Goal: Task Accomplishment & Management: Use online tool/utility

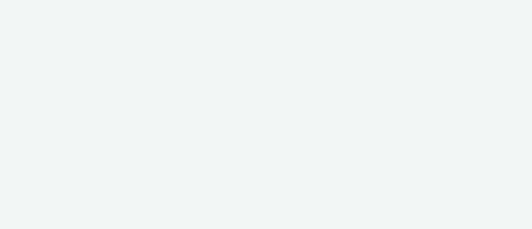
select select "9387901d-a129-43df-b0ef-f9e7dbeb676e"
select select "47d90c6b-4628-495b-b1d1-cf96ef71660b"
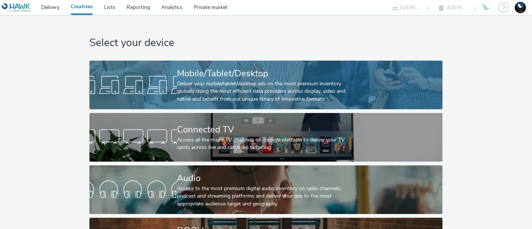
click at [237, 83] on div "Deliver your mobile/tablet/desktop ads on the most premium inventory globally u…" at bounding box center [264, 91] width 175 height 23
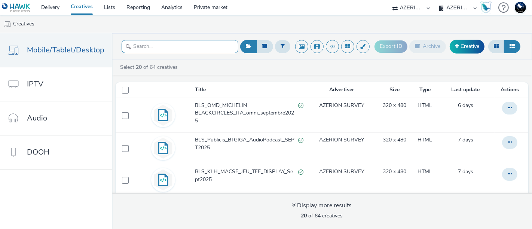
click at [167, 48] on input "text" at bounding box center [180, 46] width 117 height 13
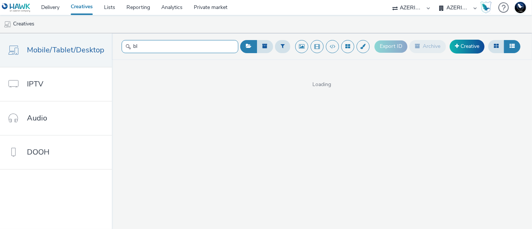
type input "b"
type input "e"
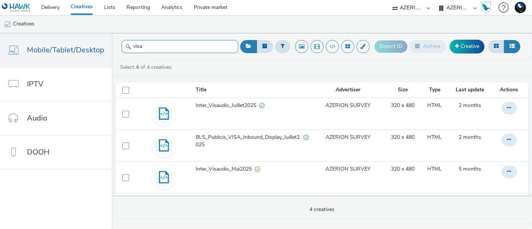
type input "visa"
click at [451, 9] on select "AZERION [GEOGRAPHIC_DATA] AZERION SURVEY FRANCE AZERION SURVEY GERMANY AZERION …" at bounding box center [458, 7] width 45 height 15
click at [457, 7] on select "AZERION [GEOGRAPHIC_DATA] AZERION SURVEY FRANCE AZERION SURVEY GERMANY AZERION …" at bounding box center [458, 7] width 45 height 15
click at [410, 6] on select "75 Media A8 Media Group ABI Media Abkom AB Abovo Ace & [PERSON_NAME] Ad-on Medi…" at bounding box center [411, 7] width 45 height 15
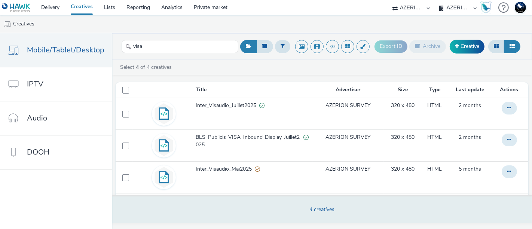
click at [389, 0] on select "75 Media A8 Media Group ABI Media Abkom AB Abovo Ace & [PERSON_NAME] Ad-on Medi…" at bounding box center [411, 7] width 45 height 15
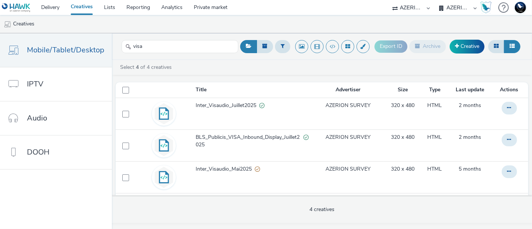
click at [453, 7] on select "AZERION [GEOGRAPHIC_DATA] AZERION SURVEY FRANCE AZERION SURVEY GERMANY AZERION …" at bounding box center [458, 7] width 45 height 15
click at [436, 0] on select "AZERION [GEOGRAPHIC_DATA] AZERION SURVEY FRANCE AZERION SURVEY GERMANY AZERION …" at bounding box center [458, 7] width 45 height 15
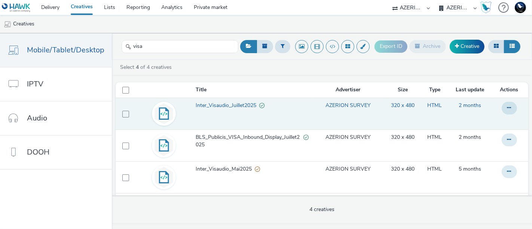
click at [229, 106] on span "Inter_Visaudio_Juillet2025" at bounding box center [228, 105] width 64 height 7
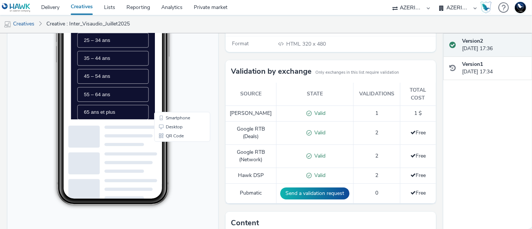
scroll to position [120, 0]
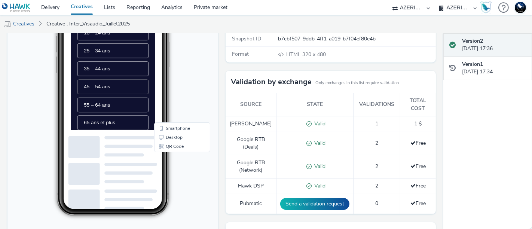
click at [116, 133] on li "45 – 54 ans" at bounding box center [131, 122] width 102 height 21
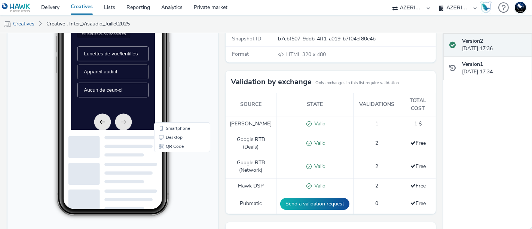
click at [124, 105] on span "Appareil auditif" at bounding box center [113, 101] width 48 height 8
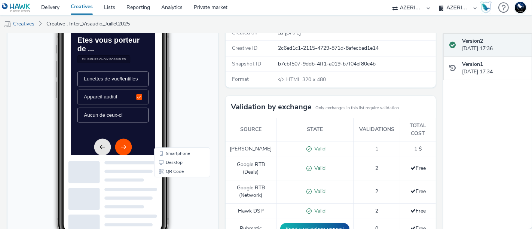
scroll to position [94, 0]
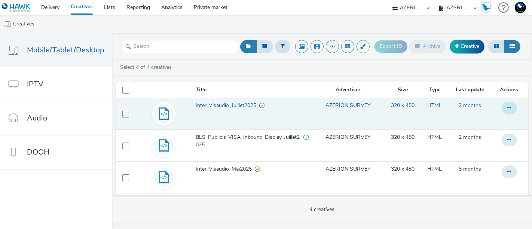
click at [509, 109] on button at bounding box center [509, 108] width 15 height 13
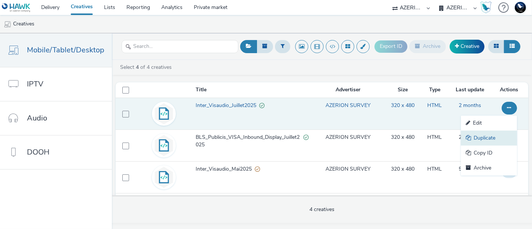
click at [476, 136] on link "Duplicate" at bounding box center [489, 138] width 56 height 15
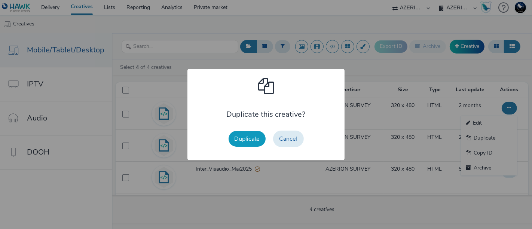
click at [250, 137] on button "Duplicate" at bounding box center [247, 139] width 37 height 16
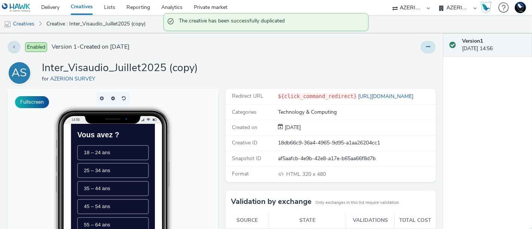
click at [421, 45] on button at bounding box center [428, 47] width 15 height 13
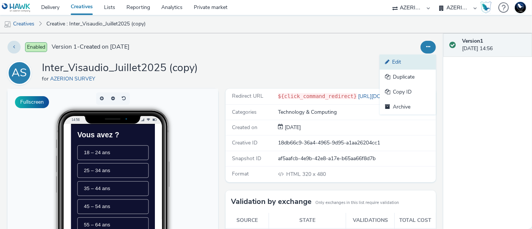
click at [404, 60] on link "Edit" at bounding box center [408, 62] width 56 height 15
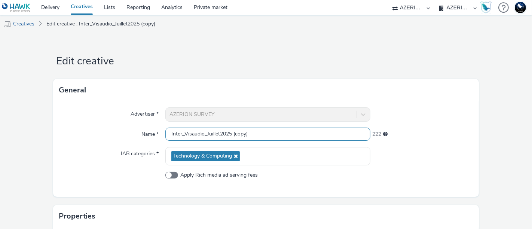
click at [218, 133] on input "Inter_Visaudio_Juillet2025 (copy)" at bounding box center [267, 134] width 205 height 13
drag, startPoint x: 204, startPoint y: 134, endPoint x: 219, endPoint y: 135, distance: 14.7
click at [219, 135] on input "Inter_Visaudio_Juillet2025 (copy)" at bounding box center [267, 134] width 205 height 13
drag, startPoint x: 243, startPoint y: 136, endPoint x: 310, endPoint y: 133, distance: 67.1
click at [310, 133] on input "Inter_Visaudio_septembre2025 (copy)" at bounding box center [267, 134] width 205 height 13
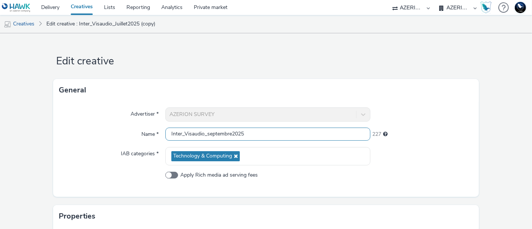
drag, startPoint x: 181, startPoint y: 132, endPoint x: 122, endPoint y: 135, distance: 58.8
click at [122, 135] on div "Name * Inter_Visaudio_septembre2025 227" at bounding box center [266, 134] width 414 height 13
click at [203, 134] on input "BLS_Visaudio_septembre2025" at bounding box center [267, 134] width 205 height 13
click at [254, 135] on input "BLS_Visaudio_septembre2025" at bounding box center [267, 134] width 205 height 13
type input "BLS_Visaudio_septembre2025"
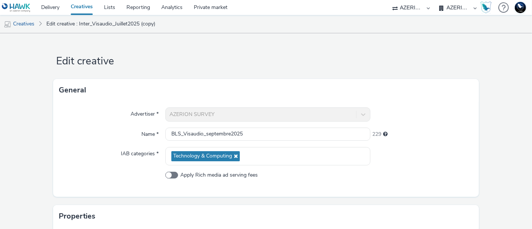
click at [312, 187] on div "Advertiser * AZERION SURVEY Name * BLS_Visaudio_septembre2025 229 IAB categorie…" at bounding box center [266, 148] width 426 height 95
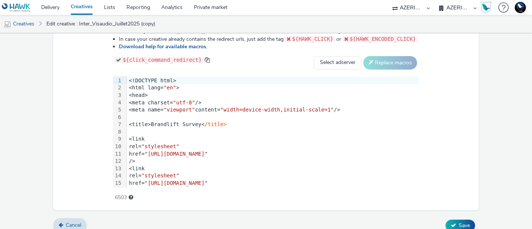
scroll to position [436, 0]
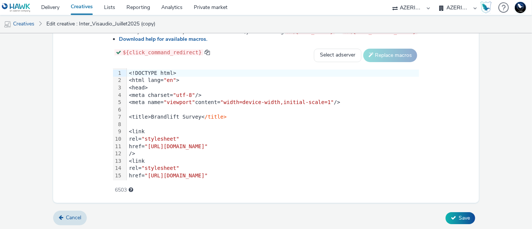
click at [132, 63] on div "Add the code html of your creative here. Use the tag ${click_command_...} to in…" at bounding box center [266, 99] width 360 height 184
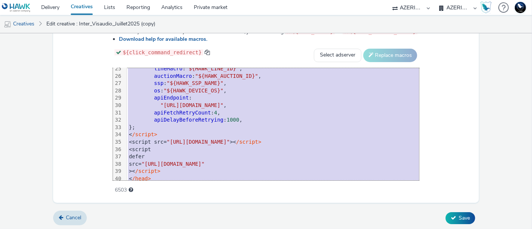
scroll to position [228, 0]
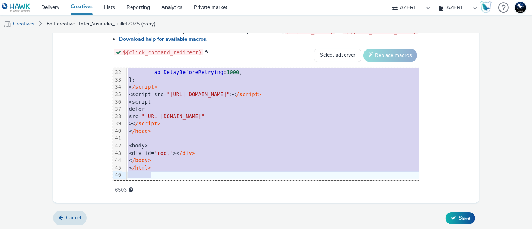
drag, startPoint x: 103, startPoint y: 73, endPoint x: 279, endPoint y: 248, distance: 247.9
click at [279, 229] on html "Delivery Creatives Lists Reporting Analytics Private market 75 Media A8 Media G…" at bounding box center [266, 114] width 532 height 229
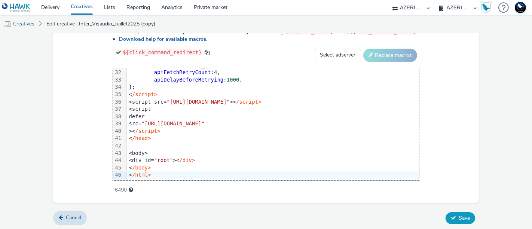
click at [459, 218] on span "Save" at bounding box center [464, 217] width 11 height 7
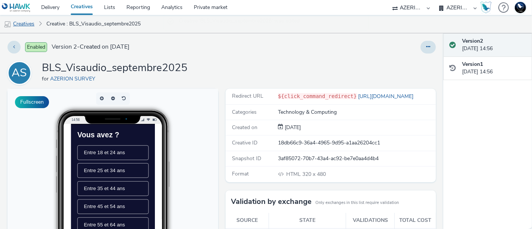
click at [23, 22] on link "Creatives" at bounding box center [19, 24] width 38 height 18
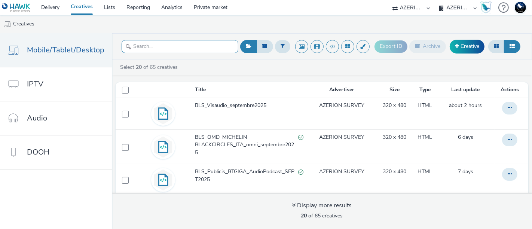
click at [165, 51] on input "text" at bounding box center [180, 46] width 117 height 13
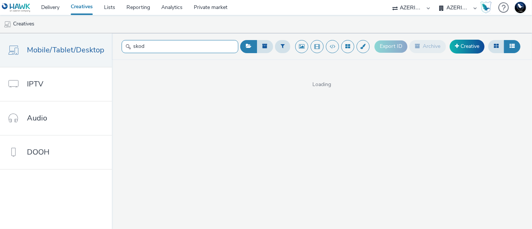
type input "skoda"
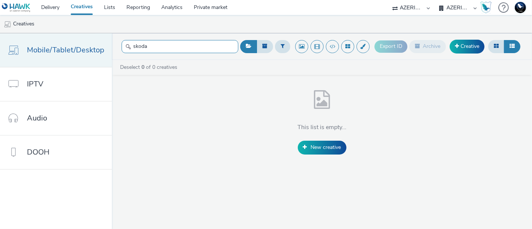
drag, startPoint x: 165, startPoint y: 51, endPoint x: 61, endPoint y: 36, distance: 105.1
click at [61, 36] on div "Mobile/Tablet/Desktop IPTV Audio DOOH skoda Export ID Archive Creative Deselect…" at bounding box center [266, 131] width 532 height 196
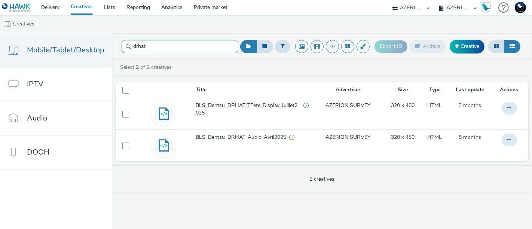
type input "drhat"
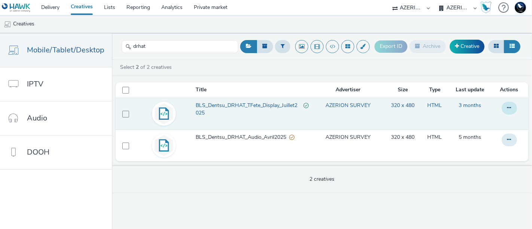
click at [509, 108] on icon at bounding box center [509, 107] width 4 height 5
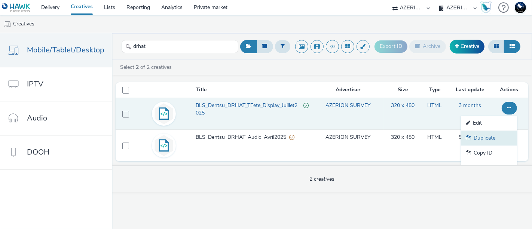
click at [477, 138] on link "Duplicate" at bounding box center [489, 138] width 56 height 15
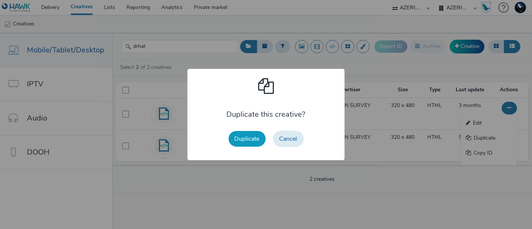
click at [240, 137] on button "Duplicate" at bounding box center [247, 139] width 37 height 16
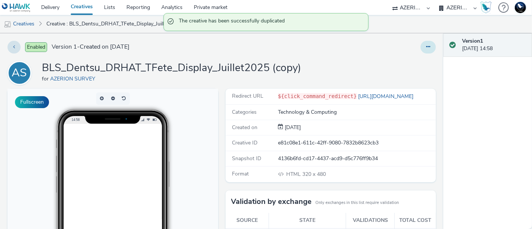
click at [426, 46] on icon at bounding box center [428, 46] width 4 height 5
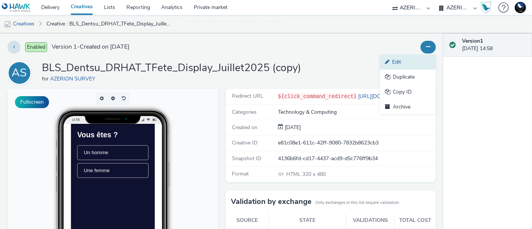
click at [401, 64] on link "Edit" at bounding box center [408, 62] width 56 height 15
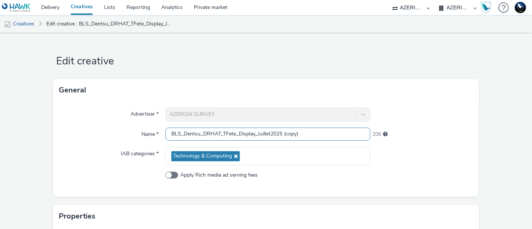
click at [254, 135] on input "BLS_Dentsu_DRHAT_TFete_Display_Juillet2025 (copy)" at bounding box center [267, 134] width 205 height 13
click at [234, 134] on input "BLS_Dentsu_DRHAT_TFete_Display_Juillet2025 (copy)" at bounding box center [267, 134] width 205 height 13
click at [248, 134] on input "BLS_Dentsu_DRHAT_TF3_Display_Juillet2025 (copy)" at bounding box center [267, 134] width 205 height 13
click at [262, 135] on input "BLS_Dentsu_DRHAT_TF3_Video_Juillet2025 (copy)" at bounding box center [267, 134] width 205 height 13
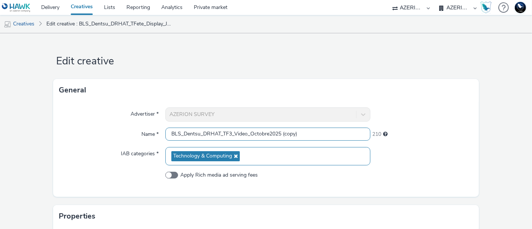
drag, startPoint x: 278, startPoint y: 134, endPoint x: 333, endPoint y: 153, distance: 58.2
click at [333, 153] on div "Advertiser * AZERION SURVEY Name * BLS_Dentsu_DRHAT_TF3_Video_Octobre2025 (copy…" at bounding box center [266, 148] width 426 height 95
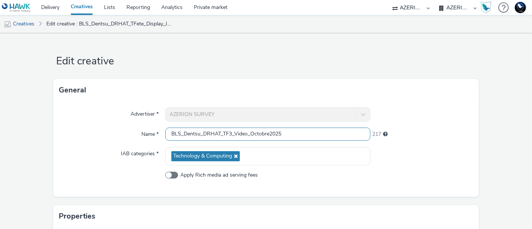
type input "BLS_Dentsu_DRHAT_TF3_Video_Octobre2025"
click at [446, 145] on div "Advertiser * AZERION SURVEY Name * BLS_Dentsu_DRHAT_TF3_Video_Octobre2025 217 I…" at bounding box center [266, 148] width 426 height 95
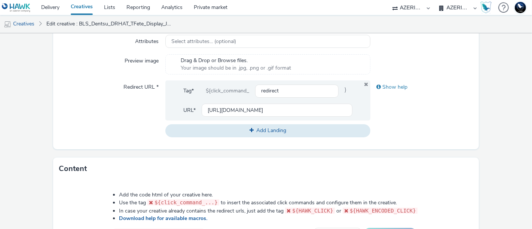
scroll to position [436, 0]
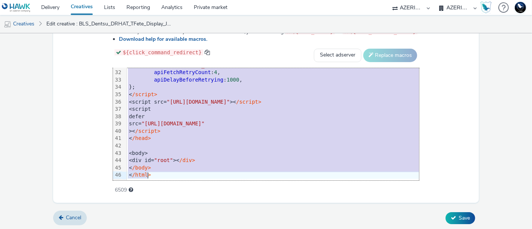
drag, startPoint x: 104, startPoint y: 78, endPoint x: 233, endPoint y: 248, distance: 213.5
click at [233, 229] on html "Delivery Creatives Lists Reporting Analytics Private market 75 Media A8 Media G…" at bounding box center [266, 114] width 532 height 229
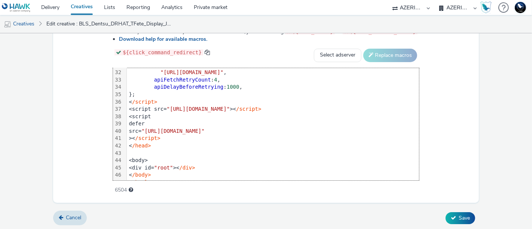
scroll to position [242, 0]
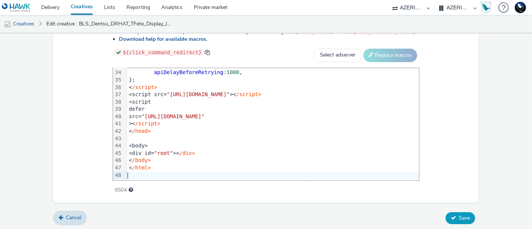
click at [465, 214] on button "Save" at bounding box center [461, 218] width 30 height 12
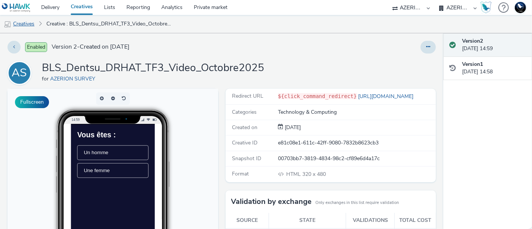
click at [30, 22] on link "Creatives" at bounding box center [19, 24] width 38 height 18
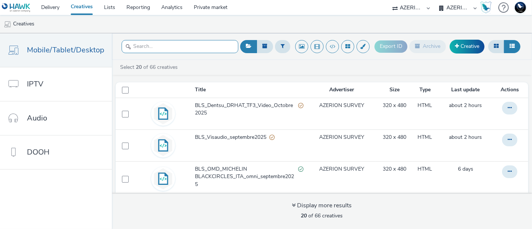
click at [150, 49] on input "text" at bounding box center [180, 46] width 117 height 13
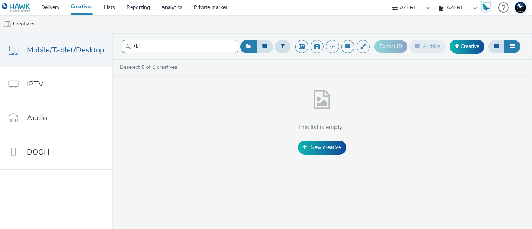
type input "s"
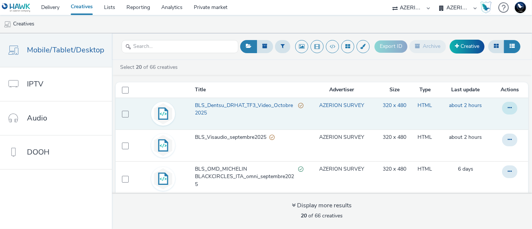
click at [502, 106] on button at bounding box center [509, 108] width 15 height 13
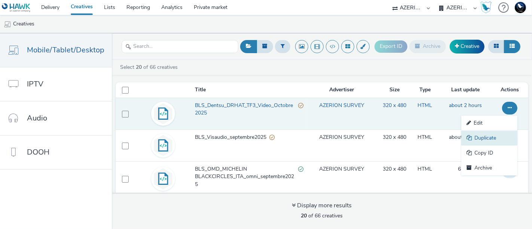
click at [471, 135] on link "Duplicate" at bounding box center [489, 138] width 56 height 15
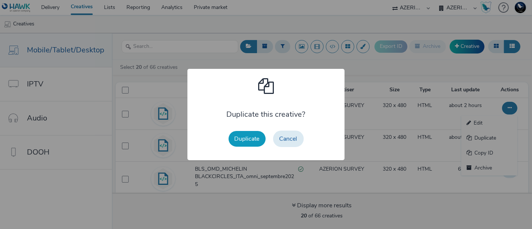
click at [243, 136] on button "Duplicate" at bounding box center [247, 139] width 37 height 16
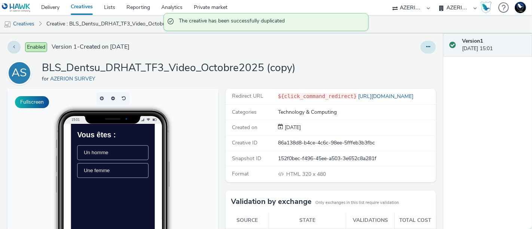
click at [426, 48] on icon at bounding box center [428, 46] width 4 height 5
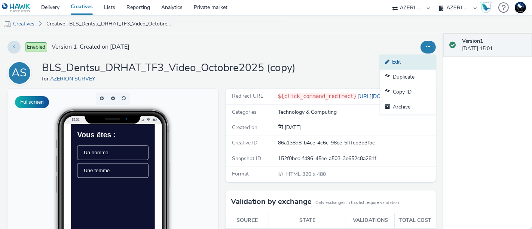
click at [397, 65] on link "Edit" at bounding box center [408, 62] width 56 height 15
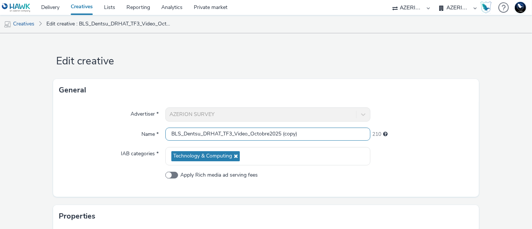
click at [199, 134] on input "BLS_Dentsu_DRHAT_TF3_Video_Octobre2025 (copy)" at bounding box center [267, 134] width 205 height 13
drag, startPoint x: 198, startPoint y: 135, endPoint x: 212, endPoint y: 134, distance: 13.5
click at [212, 134] on input "BLS_OMD_DRHAT_TF3_Video_Octobre2025 (copy)" at bounding box center [267, 134] width 205 height 13
click at [225, 134] on input "BLS_OMD_SKODA_TF3_Video_Octobre2025 (copy)" at bounding box center [267, 134] width 205 height 13
click at [239, 134] on input "BLS_OMD_SKODA_DTS_Video_Octobre2025 (copy)" at bounding box center [267, 134] width 205 height 13
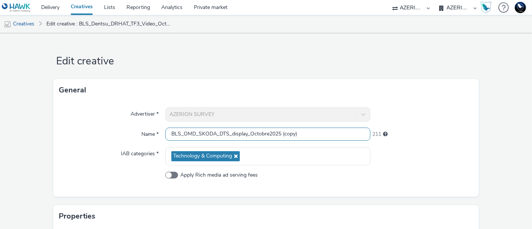
drag, startPoint x: 279, startPoint y: 135, endPoint x: 342, endPoint y: 146, distance: 63.9
click at [342, 146] on div "Advertiser * AZERION SURVEY Name * BLS_OMD_SKODA_DTS_display_Octobre2025 (copy)…" at bounding box center [266, 148] width 426 height 95
type input "BLS_OMD_SKODA_DTS_display_Octobre2025"
click at [396, 127] on div "Advertiser * AZERION SURVEY Name * BLS_OMD_SKODA_DTS_display_Octobre2025 218 IA…" at bounding box center [266, 148] width 426 height 95
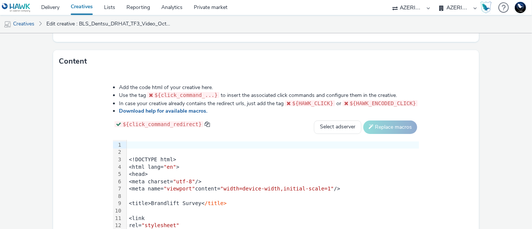
scroll to position [346, 0]
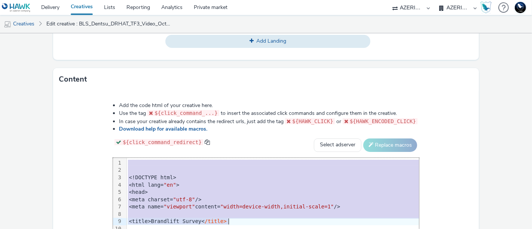
drag, startPoint x: 110, startPoint y: 162, endPoint x: 219, endPoint y: 220, distance: 123.3
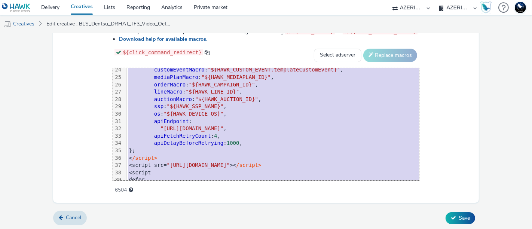
scroll to position [0, 0]
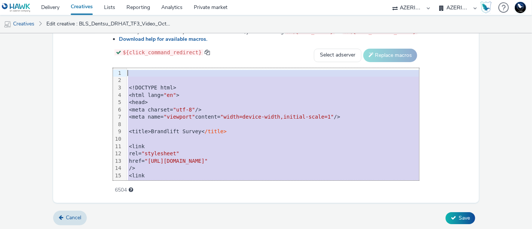
drag, startPoint x: 132, startPoint y: 171, endPoint x: 49, endPoint y: -51, distance: 236.8
click at [49, 0] on html "Delivery Creatives Lists Reporting Analytics Private market 75 Media A8 Media G…" at bounding box center [266, 114] width 532 height 229
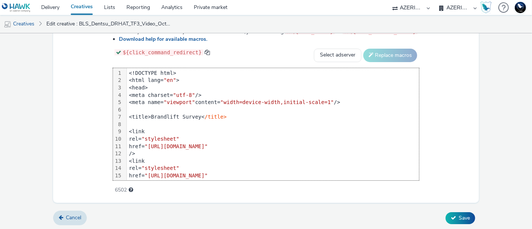
scroll to position [220, 0]
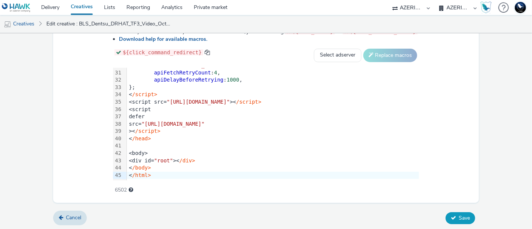
click at [452, 212] on button "Save" at bounding box center [461, 218] width 30 height 12
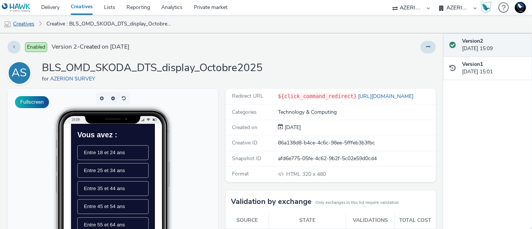
click at [23, 24] on link "Creatives" at bounding box center [19, 24] width 38 height 18
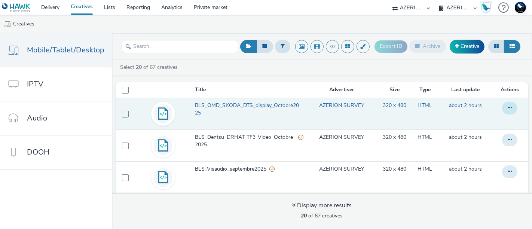
click at [502, 106] on button at bounding box center [509, 108] width 15 height 13
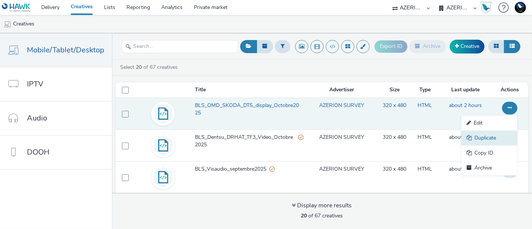
click at [478, 135] on link "Duplicate" at bounding box center [489, 138] width 56 height 15
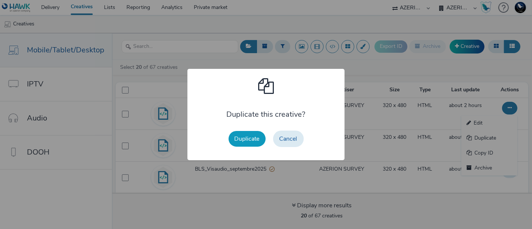
click at [252, 137] on button "Duplicate" at bounding box center [247, 139] width 37 height 16
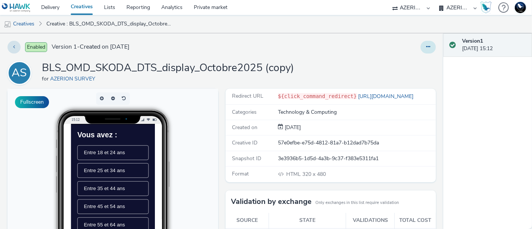
click at [425, 49] on button at bounding box center [428, 47] width 15 height 13
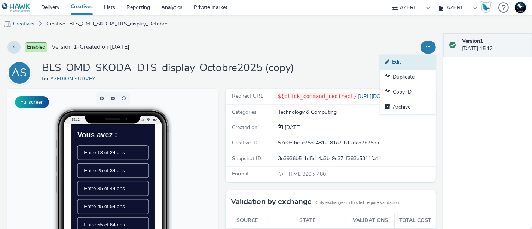
click at [394, 63] on link "Edit" at bounding box center [408, 62] width 56 height 15
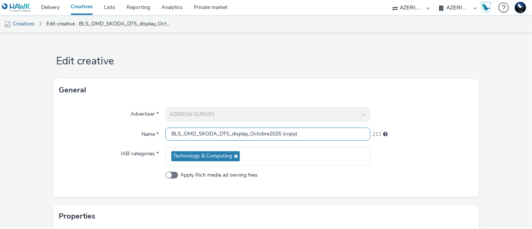
click at [190, 134] on input "BLS_OMD_SKODA_DTS_display_Octobre2025 (copy)" at bounding box center [267, 134] width 205 height 13
click at [219, 134] on input "BLS_Publicis_SKODA_DTS_display_Octobre2025 (copy)" at bounding box center [267, 134] width 205 height 13
drag, startPoint x: 310, startPoint y: 135, endPoint x: 386, endPoint y: 126, distance: 76.5
click at [386, 126] on div "Advertiser * AZERION SURVEY Name * BLS_Publicis_HarmonieMutuelle_DTS_display_Oc…" at bounding box center [266, 148] width 426 height 95
type input "BLS_Publicis_HarmonieMutuelle_DTS_display_Octobre2025"
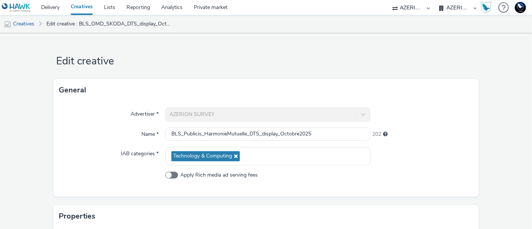
click at [447, 136] on div "202" at bounding box center [421, 133] width 103 height 10
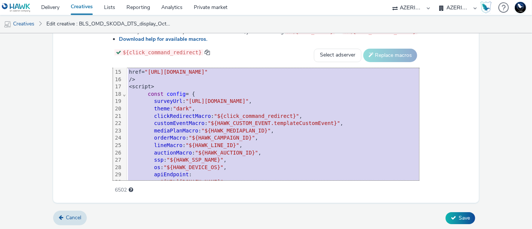
scroll to position [221, 0]
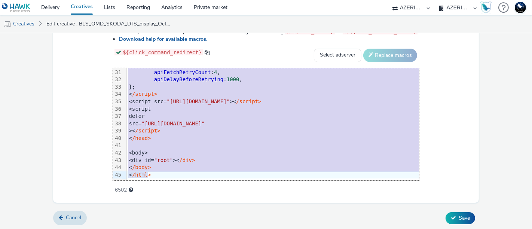
drag, startPoint x: 106, startPoint y: 73, endPoint x: 211, endPoint y: 227, distance: 186.9
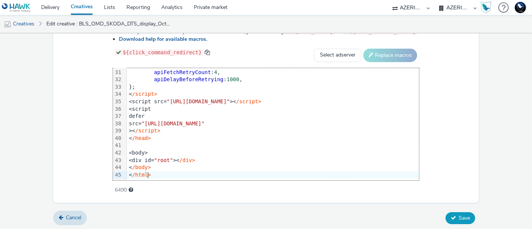
click at [450, 219] on button "Save" at bounding box center [461, 218] width 30 height 12
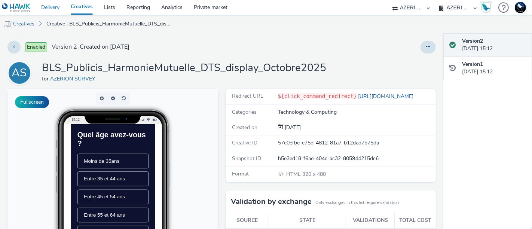
click at [59, 9] on link "Delivery" at bounding box center [51, 7] width 30 height 15
